Goal: Check status

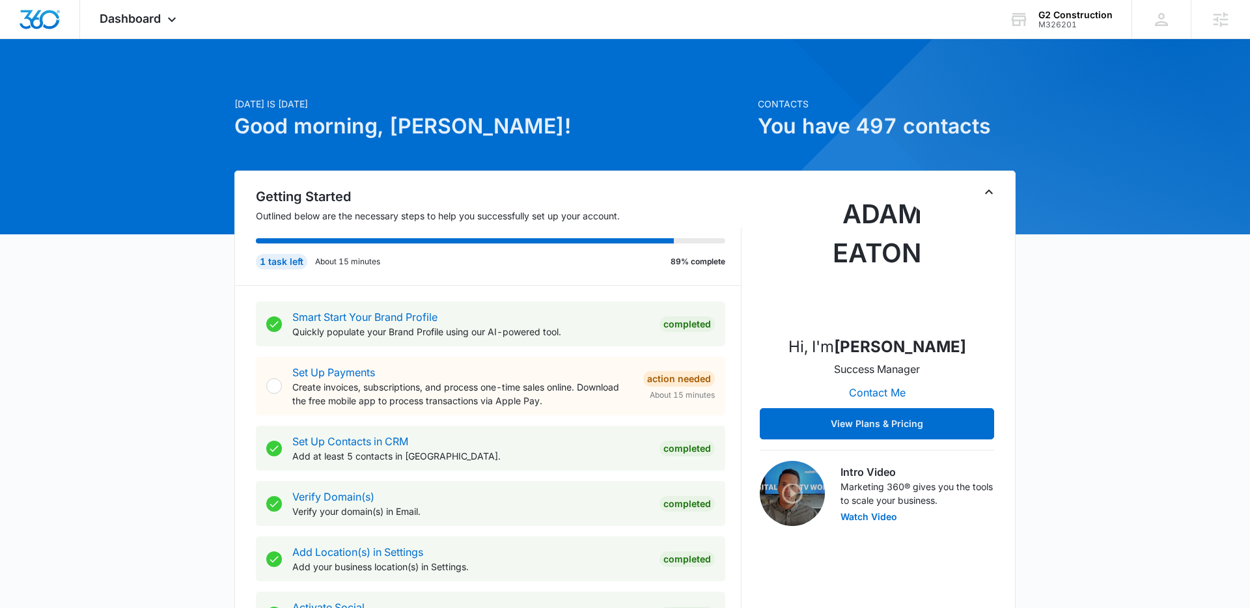
click at [142, 19] on span "Dashboard" at bounding box center [130, 19] width 61 height 14
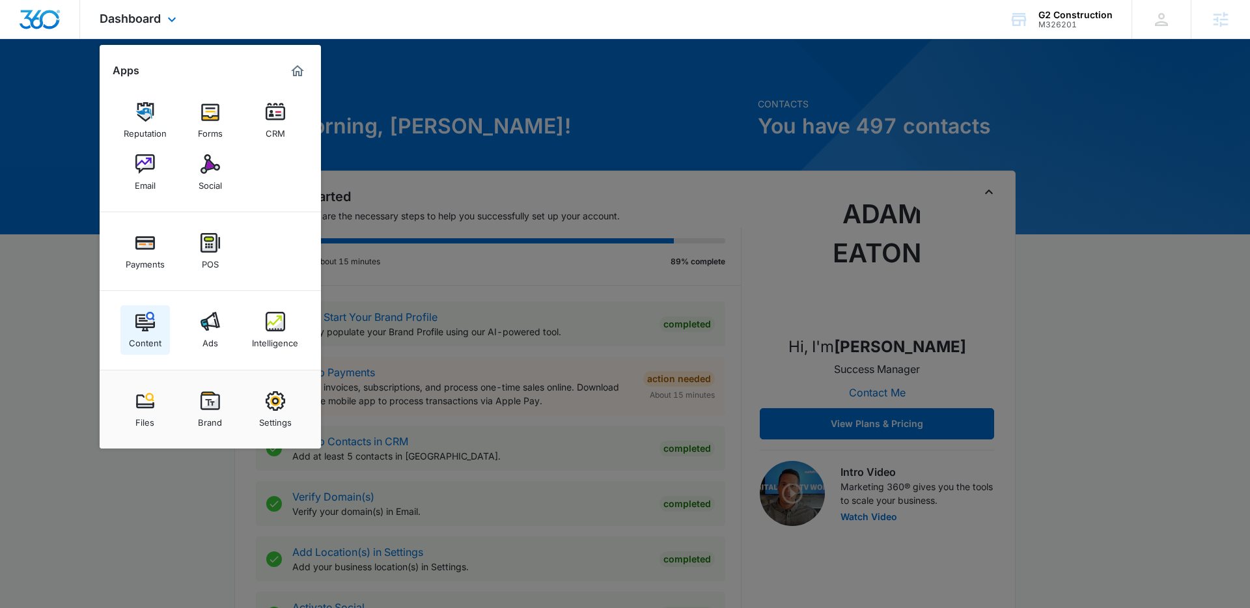
click at [140, 328] on img at bounding box center [145, 322] width 20 height 20
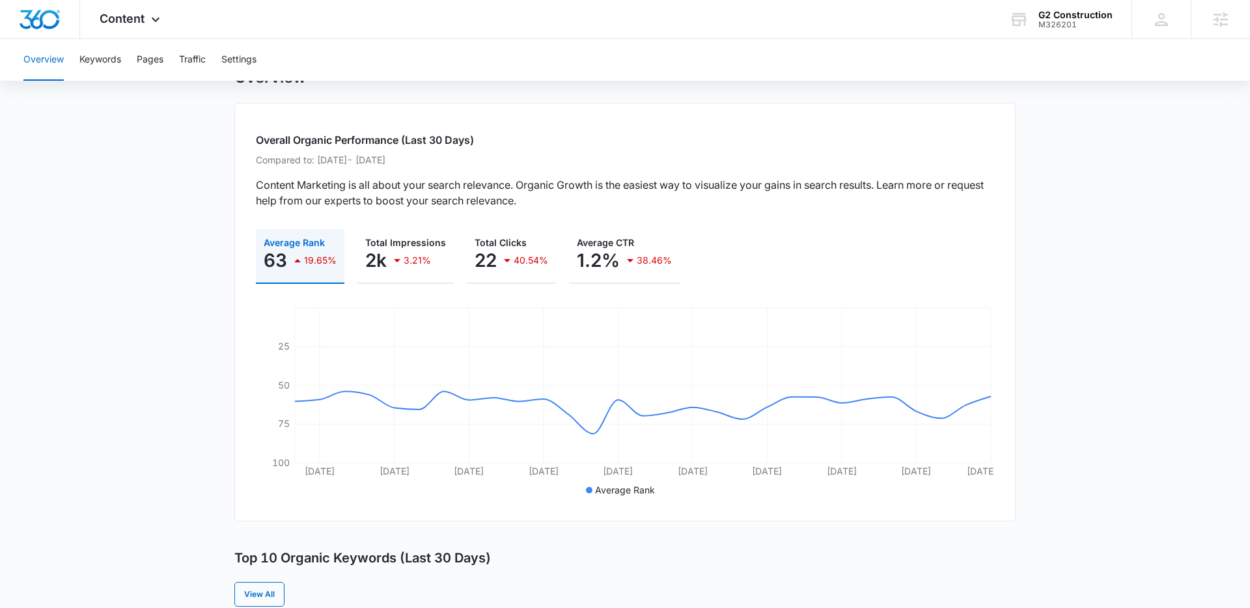
scroll to position [45, 0]
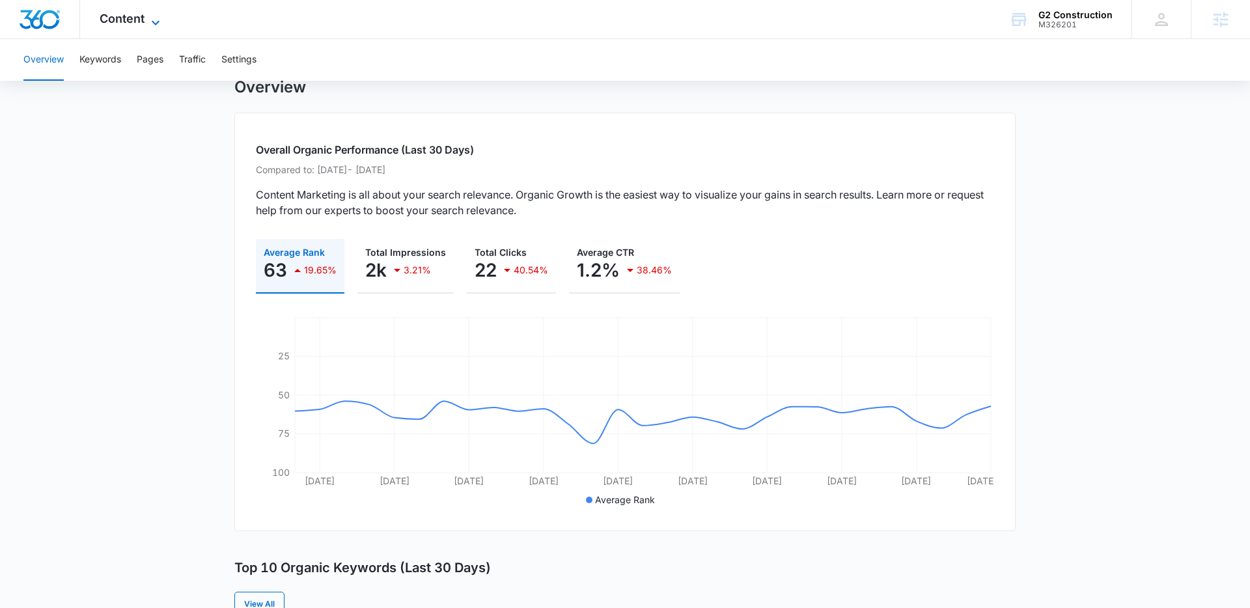
click at [131, 20] on span "Content" at bounding box center [122, 19] width 45 height 14
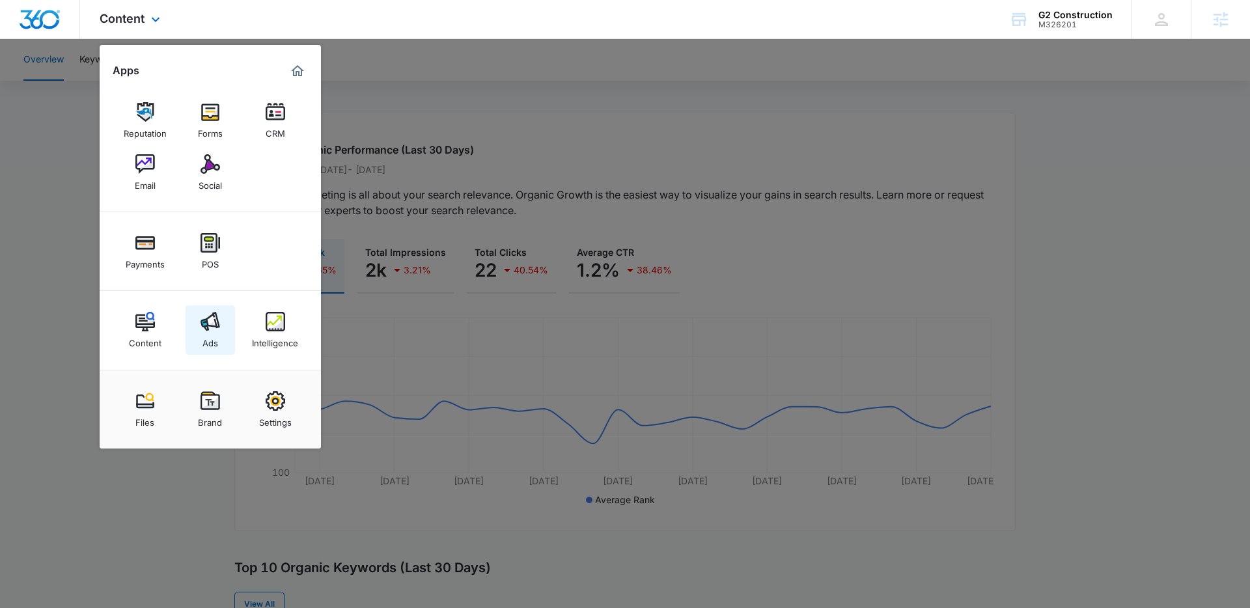
click at [209, 312] on img at bounding box center [211, 322] width 20 height 20
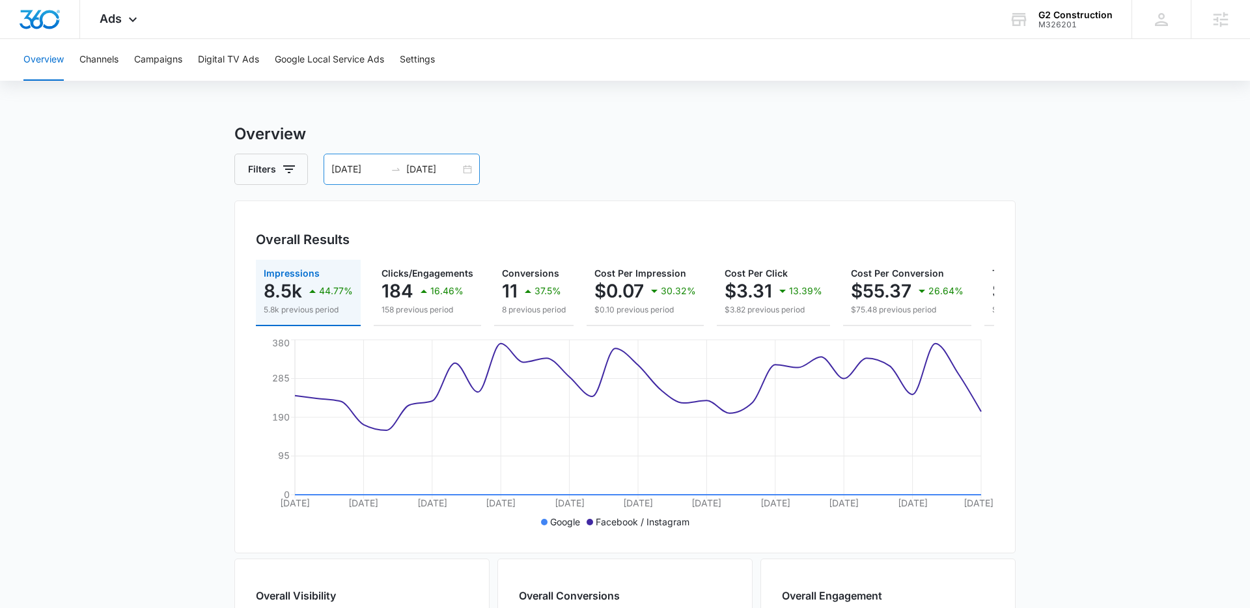
click at [467, 173] on div "[DATE] [DATE]" at bounding box center [402, 169] width 156 height 31
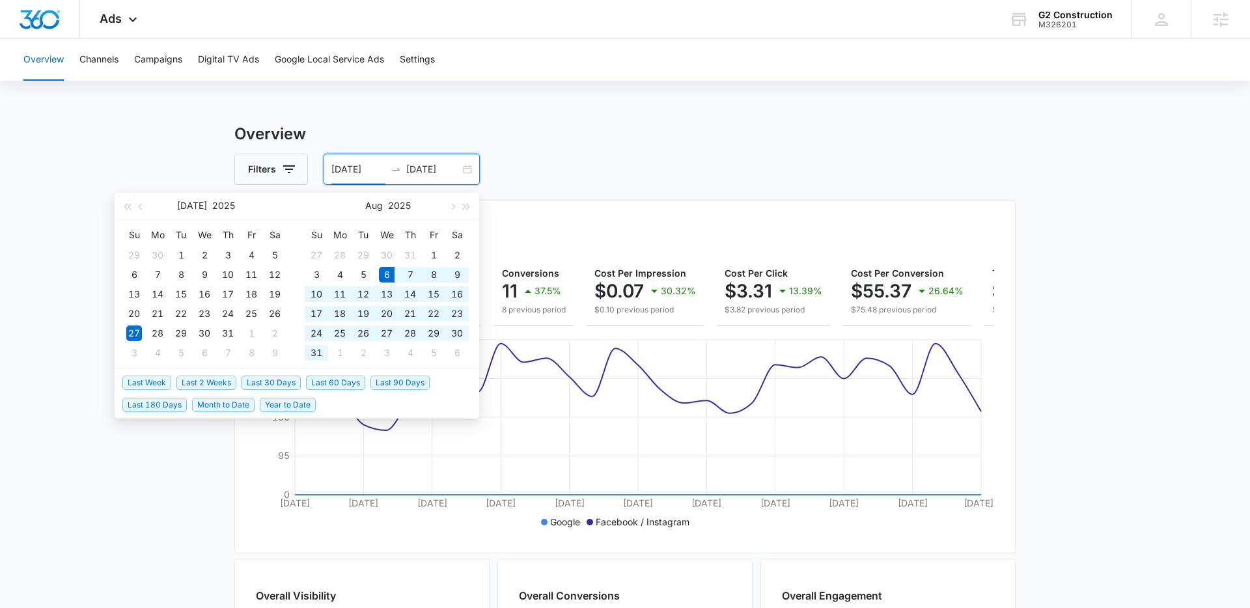
click at [253, 384] on span "Last 30 Days" at bounding box center [271, 383] width 59 height 14
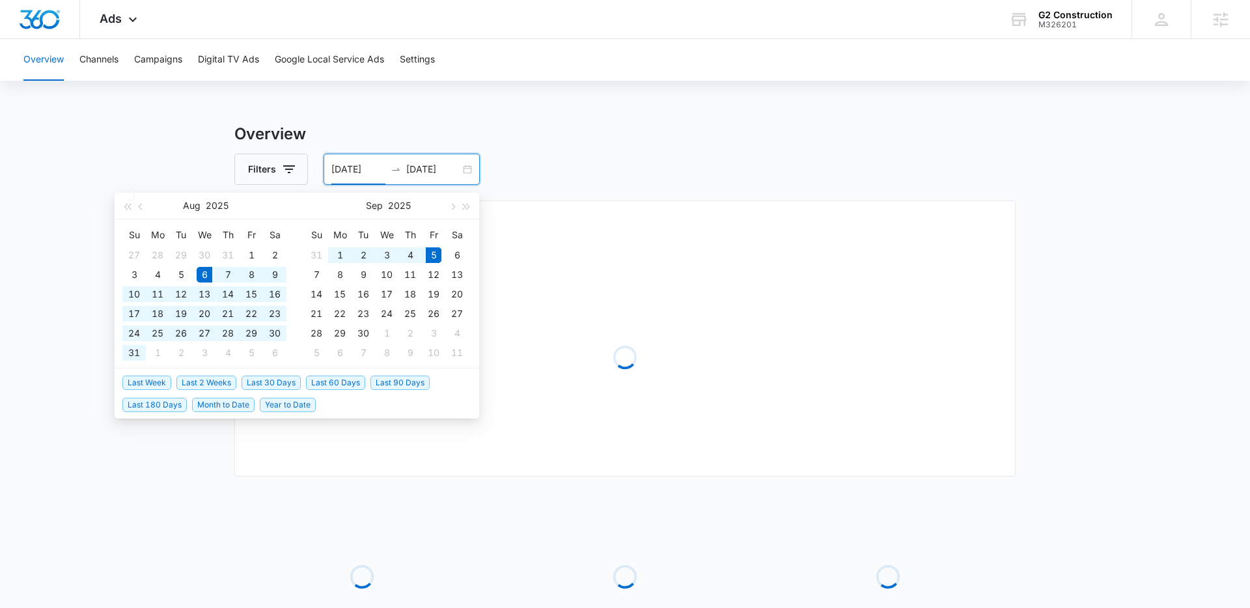
type input "[DATE]"
